Goal: Transaction & Acquisition: Download file/media

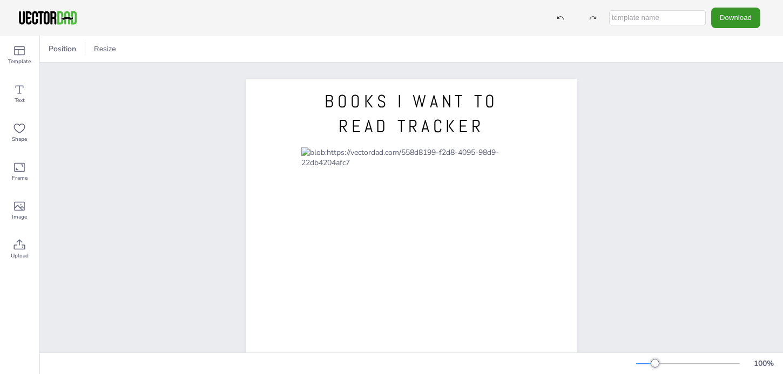
click at [743, 15] on button "Download" at bounding box center [735, 18] width 49 height 20
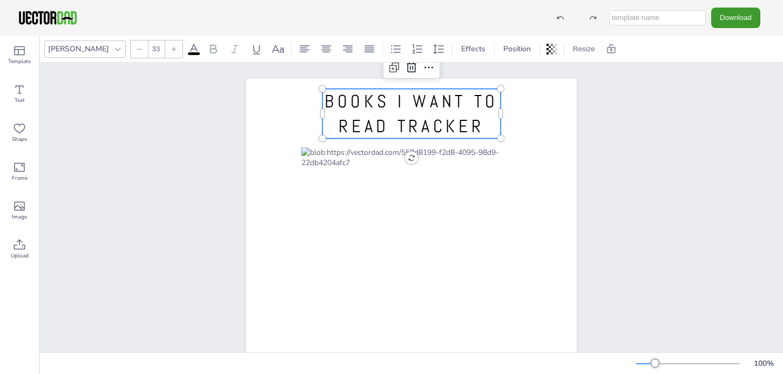
click at [448, 128] on span "BOOKS I WANT TO READ TRACKER" at bounding box center [412, 114] width 174 height 48
click at [477, 131] on span "BOOKS I WANT TO READ TRACKER" at bounding box center [412, 114] width 174 height 48
click at [666, 140] on div "BOOKS I WANT TO READ [DOMAIN_NAME] BOOKS I WANT TO READ" at bounding box center [411, 293] width 743 height 460
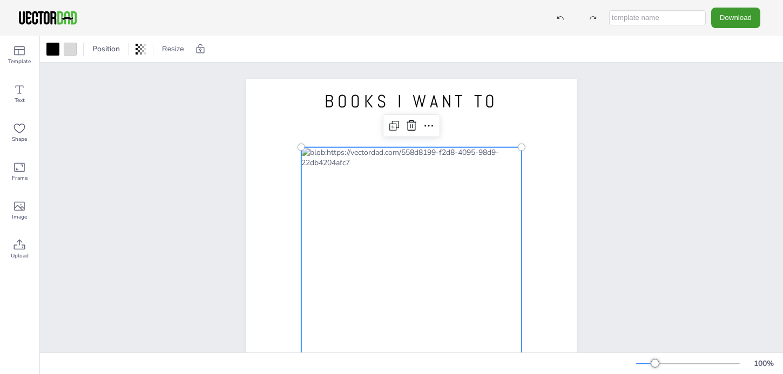
click at [439, 168] on div at bounding box center [411, 306] width 220 height 319
click at [453, 170] on div at bounding box center [411, 306] width 220 height 319
click at [601, 144] on div "BOOKS I WANT TO READ [DOMAIN_NAME]" at bounding box center [411, 293] width 423 height 460
click at [462, 160] on div at bounding box center [411, 306] width 220 height 319
click at [739, 11] on button "Download" at bounding box center [735, 18] width 49 height 20
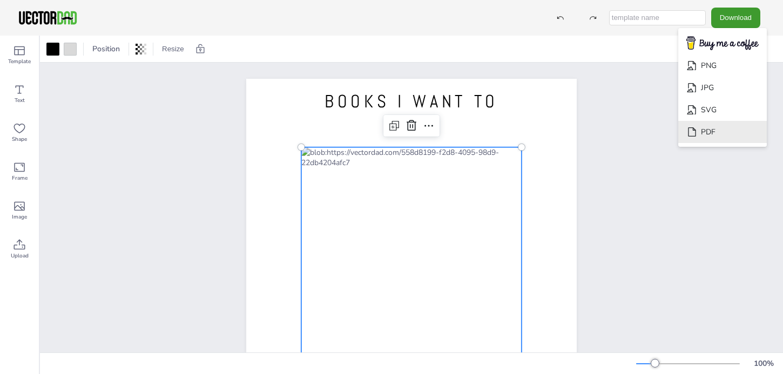
click at [721, 124] on li "PDF" at bounding box center [722, 132] width 89 height 22
